Goal: Check status: Check status

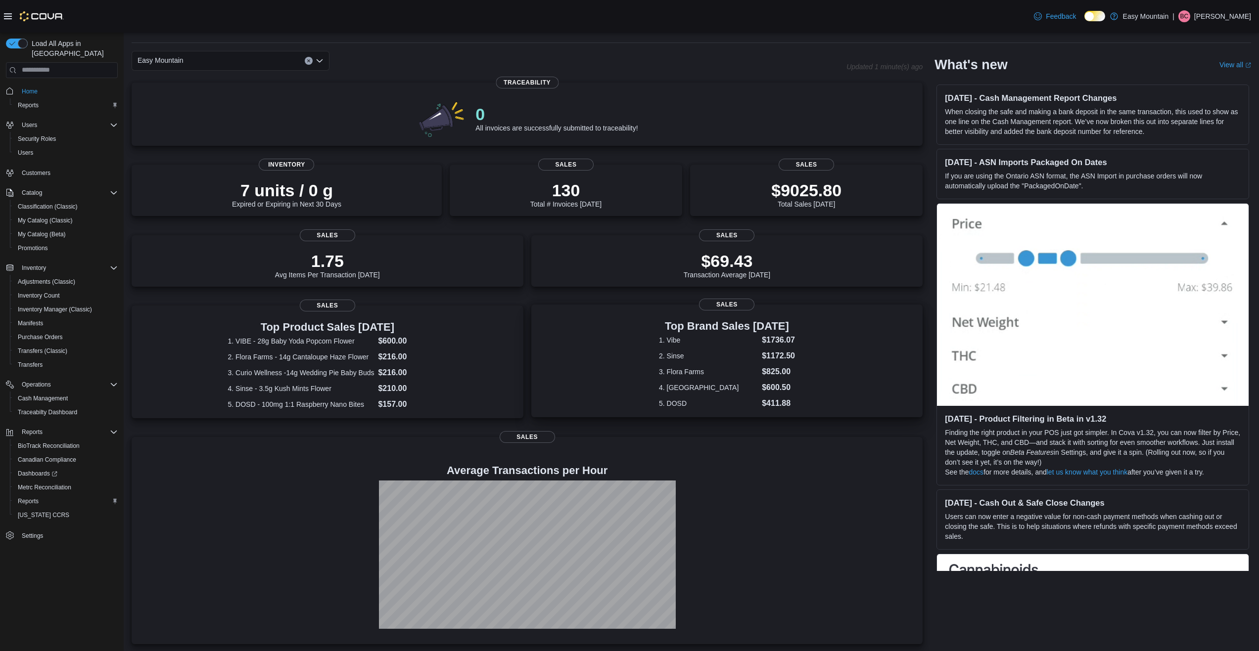
scroll to position [31, 0]
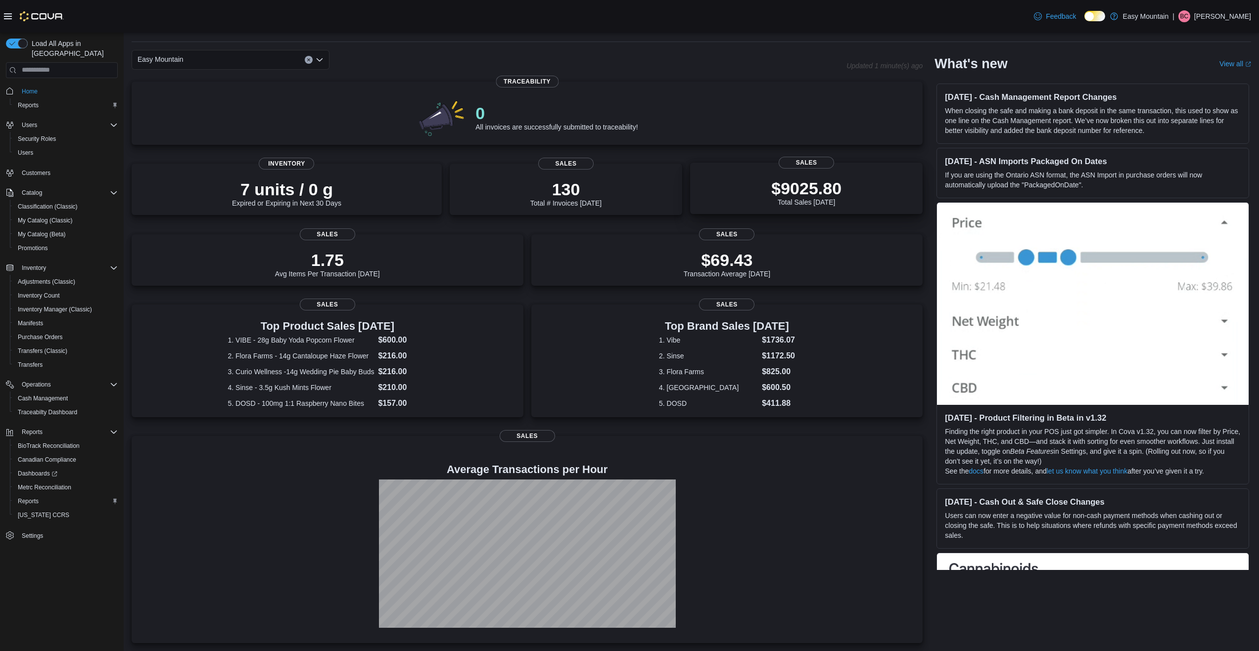
click at [811, 173] on div "$9025.80 Total Sales Today Sales" at bounding box center [806, 188] width 232 height 51
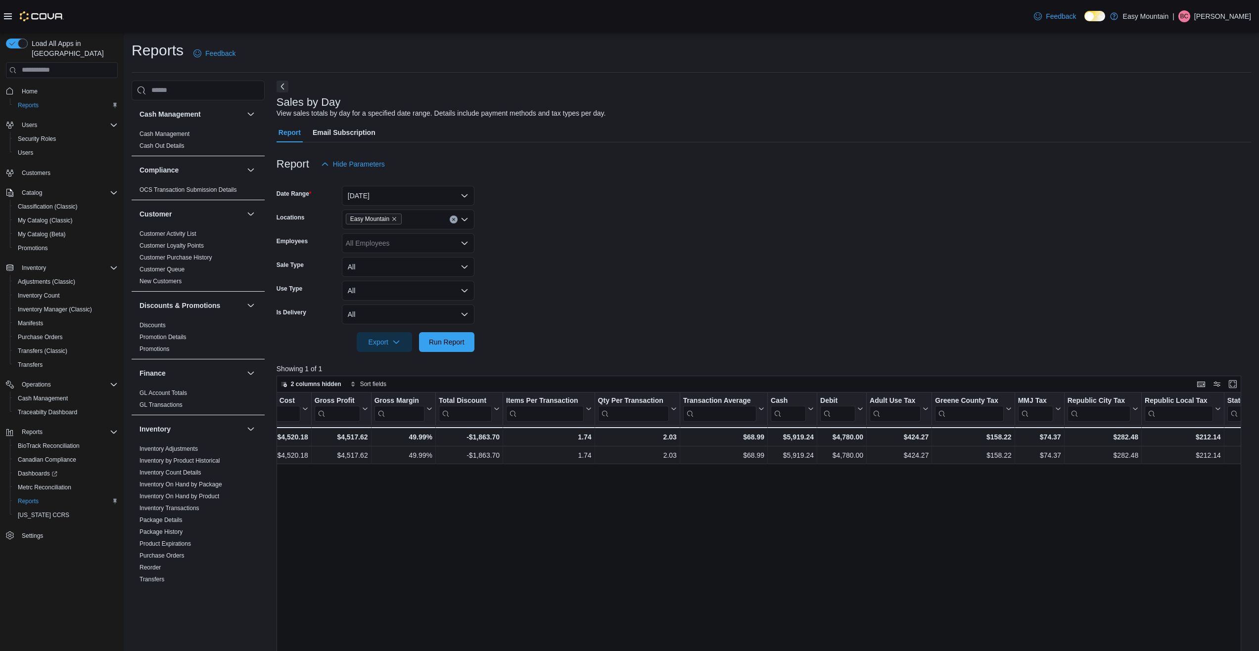
scroll to position [0, 592]
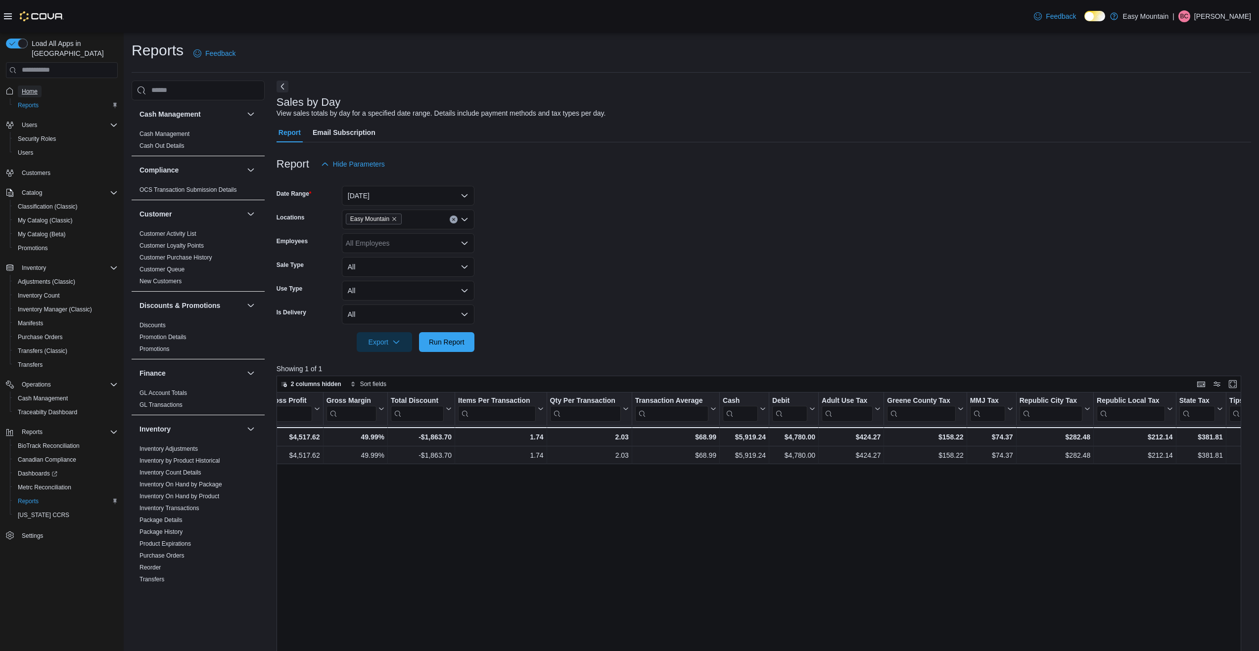
click at [35, 88] on span "Home" at bounding box center [30, 92] width 16 height 8
